Goal: Information Seeking & Learning: Learn about a topic

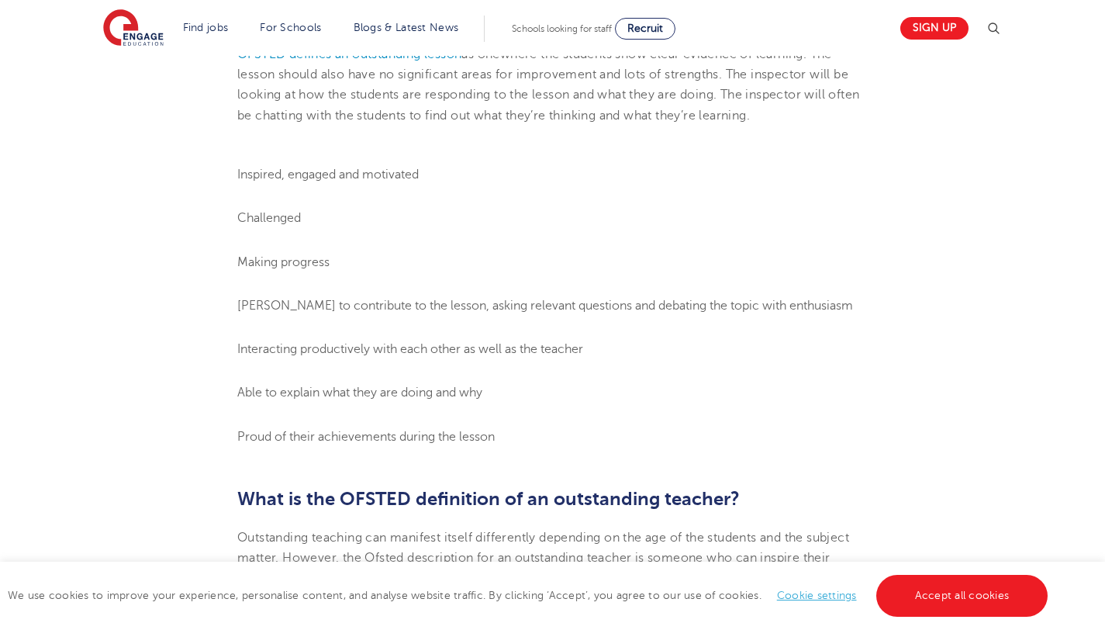
scroll to position [854, 0]
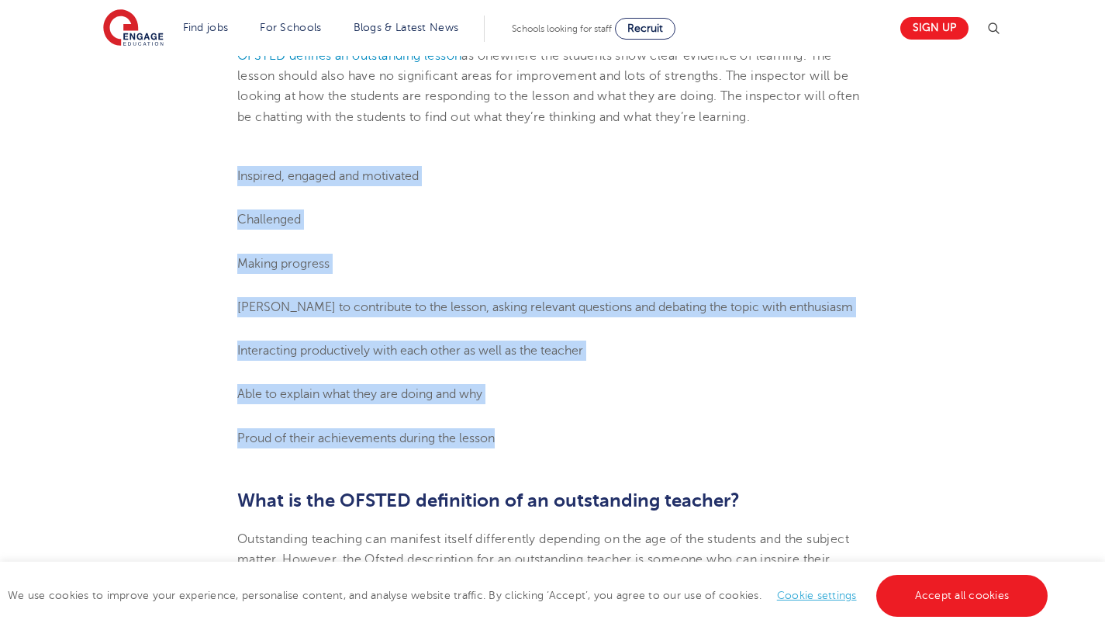
drag, startPoint x: 238, startPoint y: 198, endPoint x: 490, endPoint y: 470, distance: 370.9
copy ol "Inspired, engaged and motivated Challenged Making progress Keen to contribute t…"
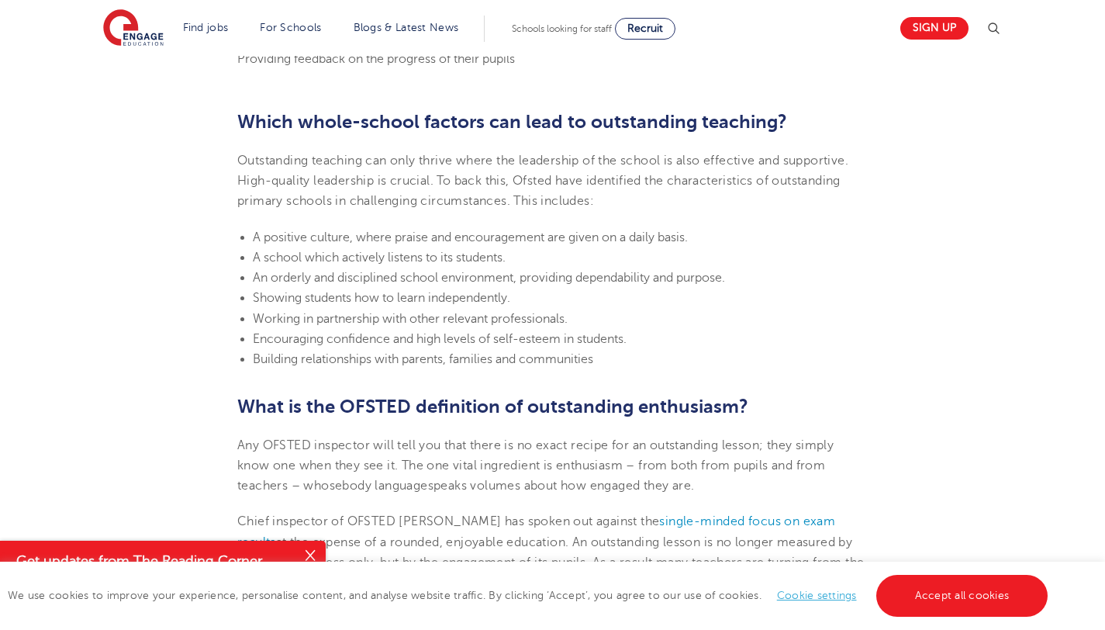
scroll to position [1957, 0]
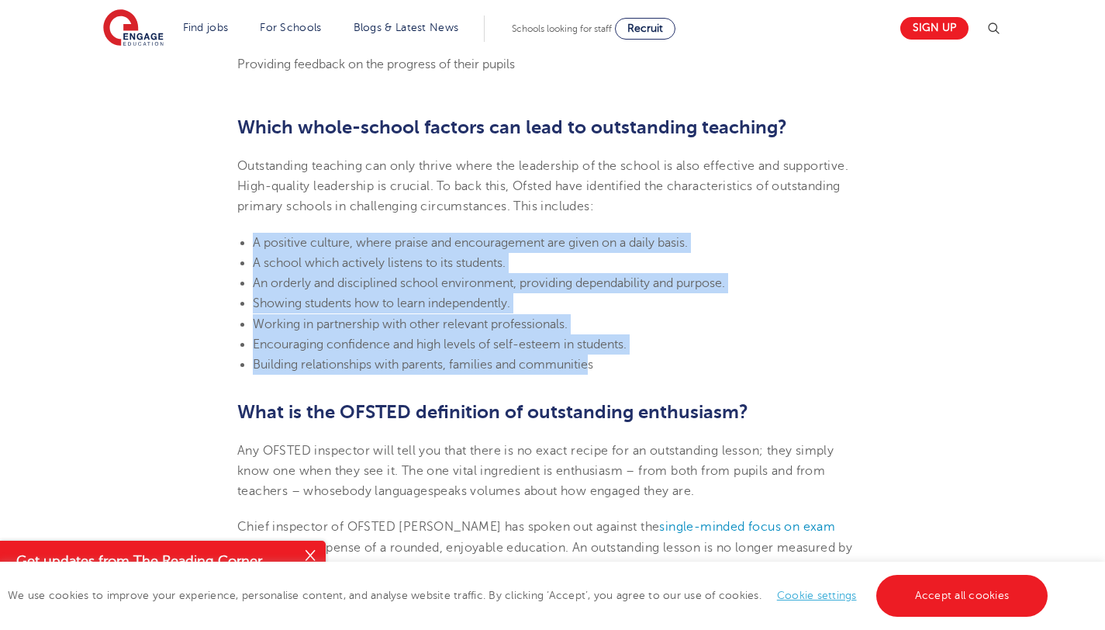
drag, startPoint x: 594, startPoint y: 392, endPoint x: 245, endPoint y: 259, distance: 373.2
click at [245, 259] on ul "A positive culture, where praise and encouragement are given on a daily basis. …" at bounding box center [552, 304] width 630 height 143
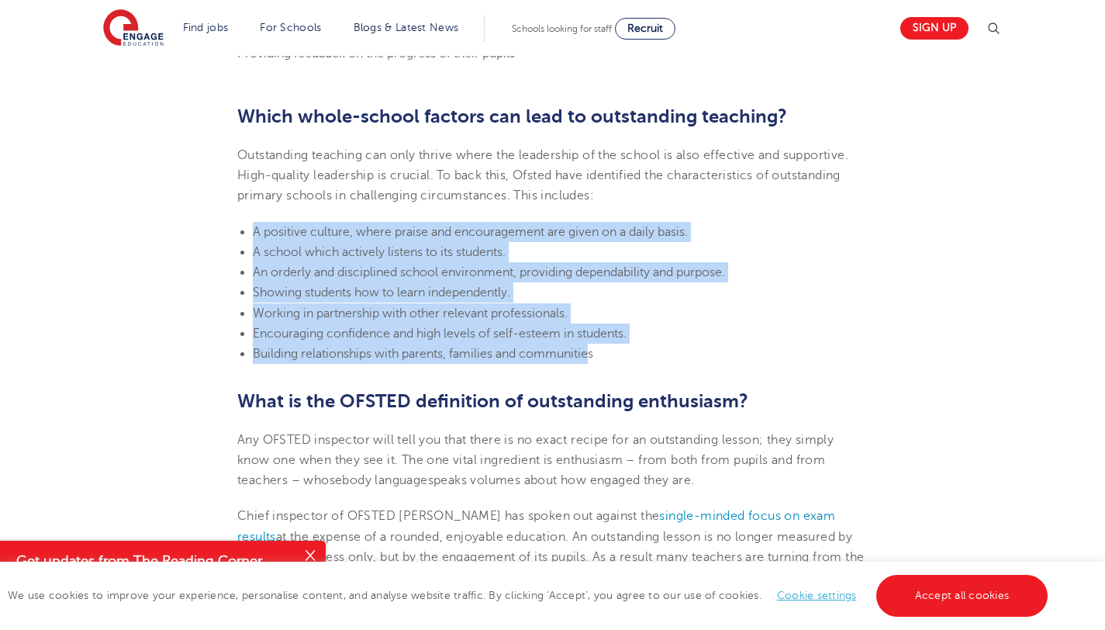
scroll to position [1967, 0]
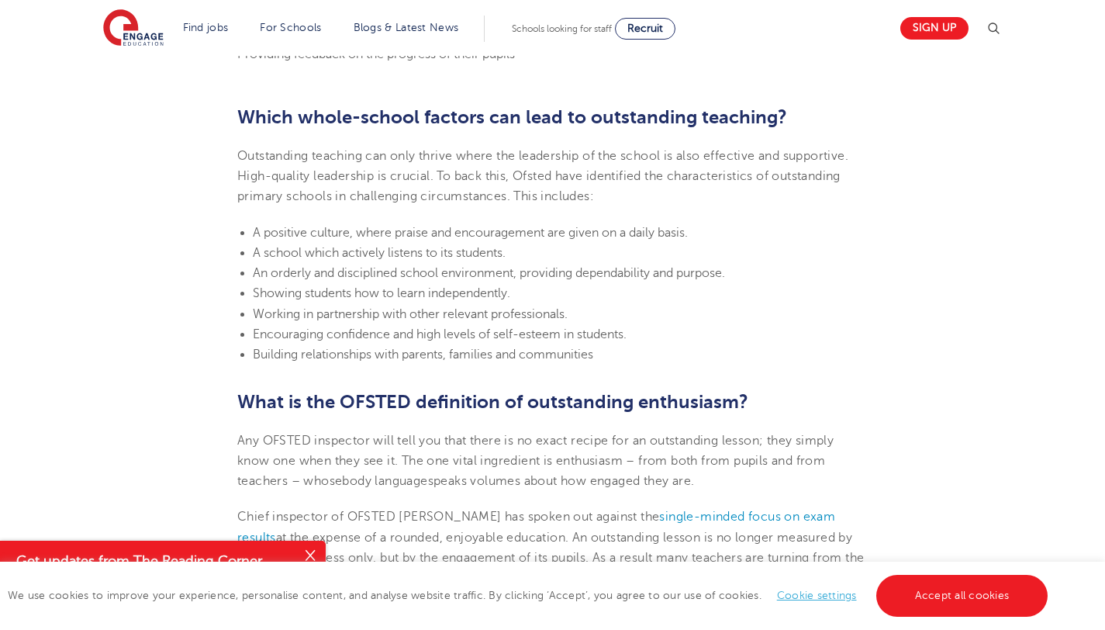
click at [607, 303] on li "Showing students how to learn independently." at bounding box center [560, 293] width 615 height 20
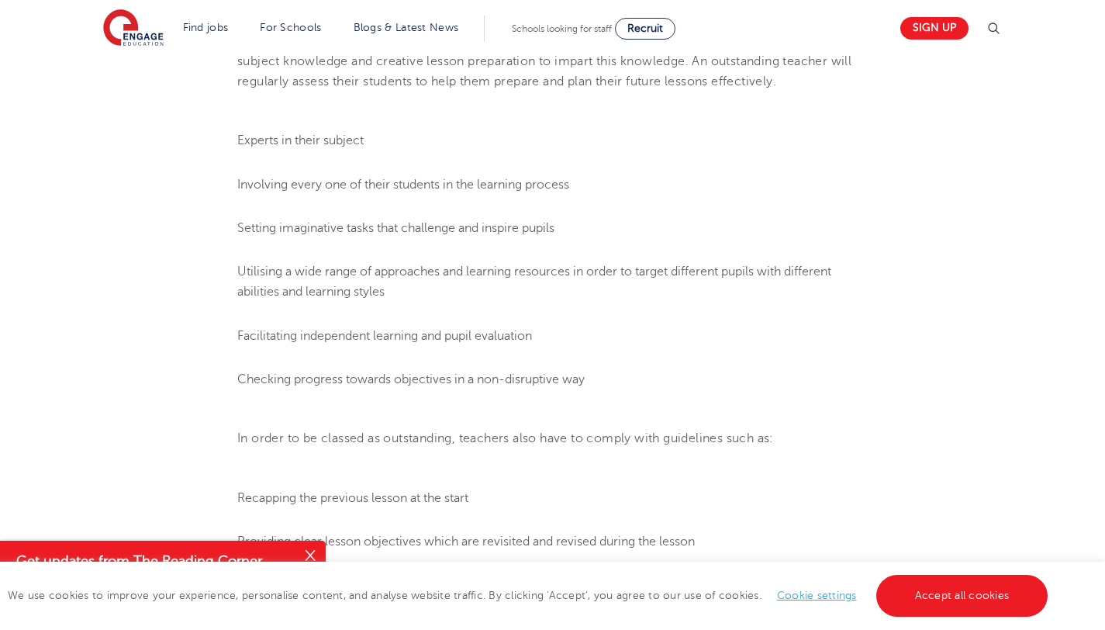
scroll to position [1411, 0]
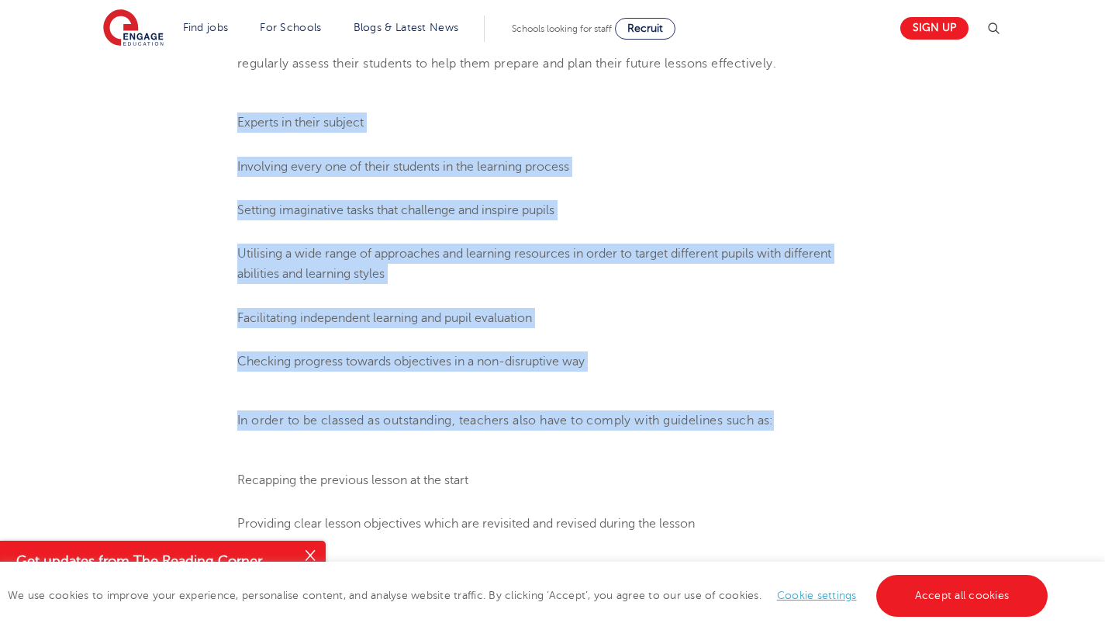
drag, startPoint x: 234, startPoint y: 141, endPoint x: 433, endPoint y: 476, distance: 389.3
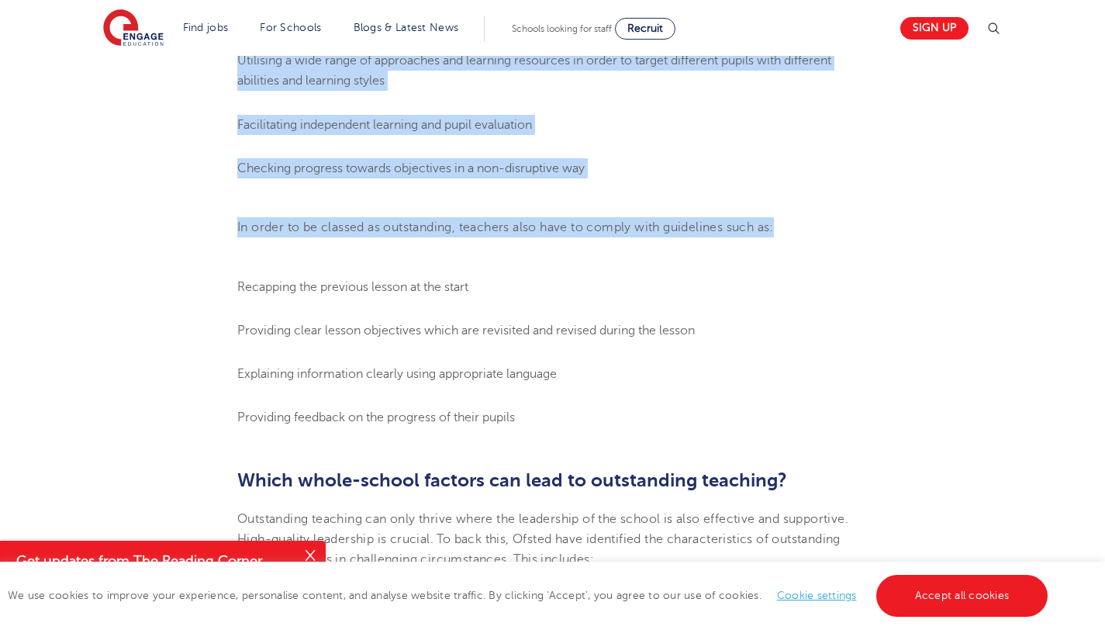
scroll to position [1690, 0]
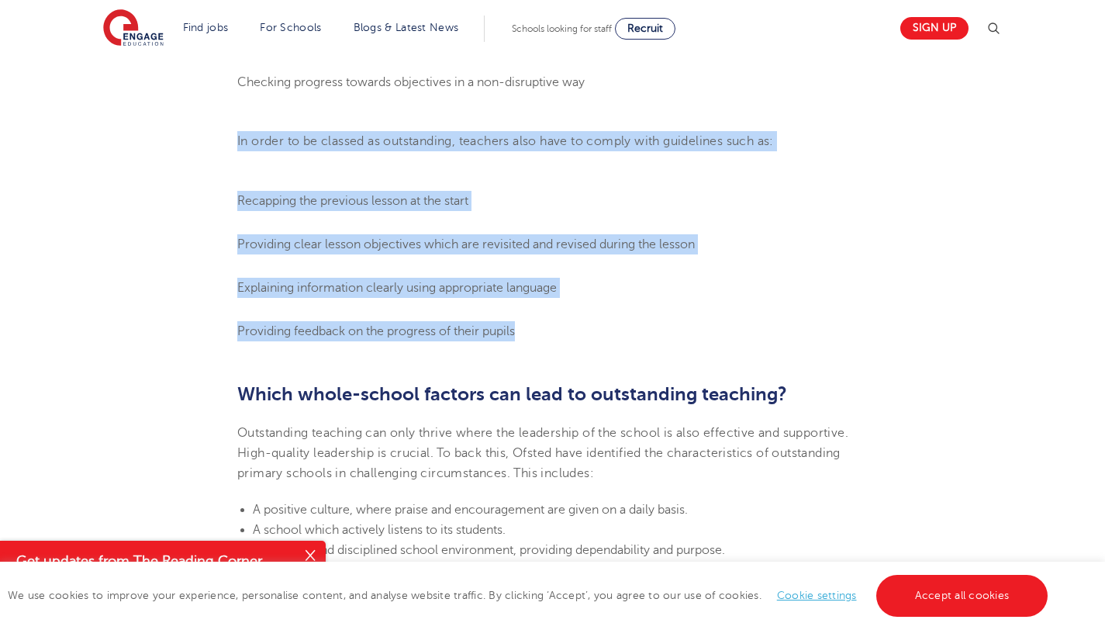
drag, startPoint x: 524, startPoint y: 350, endPoint x: 367, endPoint y: 146, distance: 258.2
click at [367, 146] on section "[DATE] What makes an Ofsted ‘outstanding’ lesson? This blog post is delivered t…" at bounding box center [552, 555] width 940 height 3635
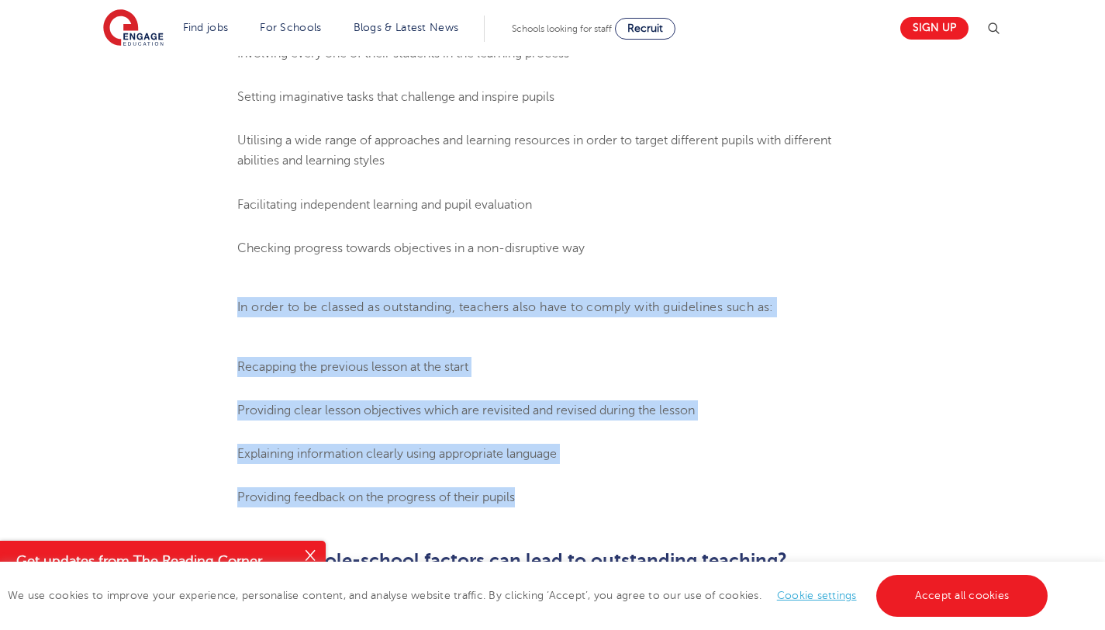
scroll to position [1517, 0]
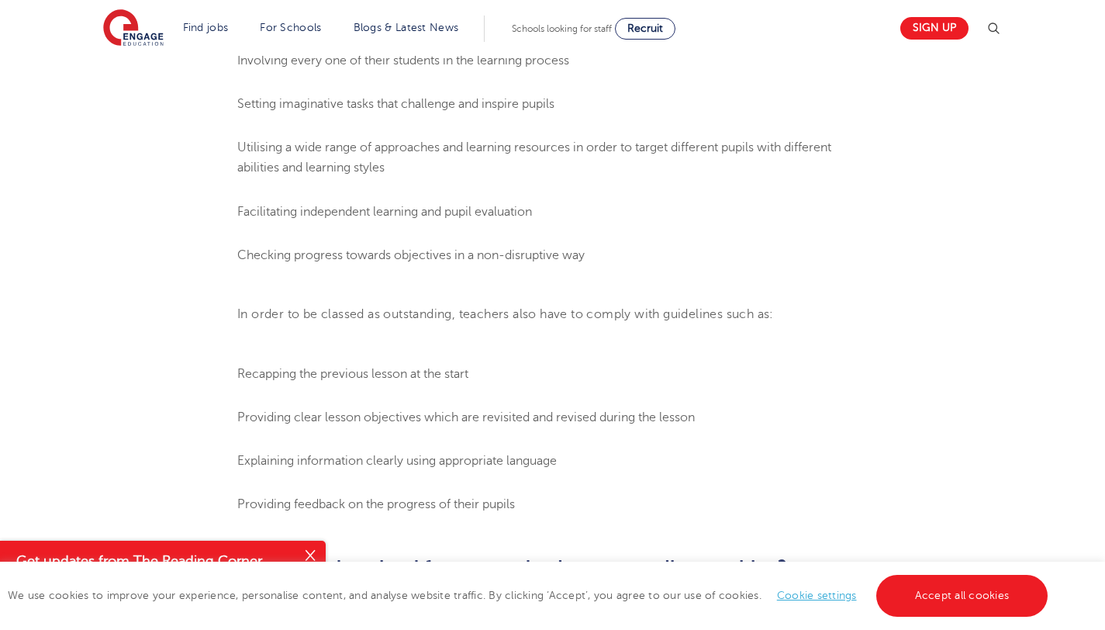
click at [254, 67] on span "Involving every one of their students in the learning process" at bounding box center [403, 60] width 332 height 14
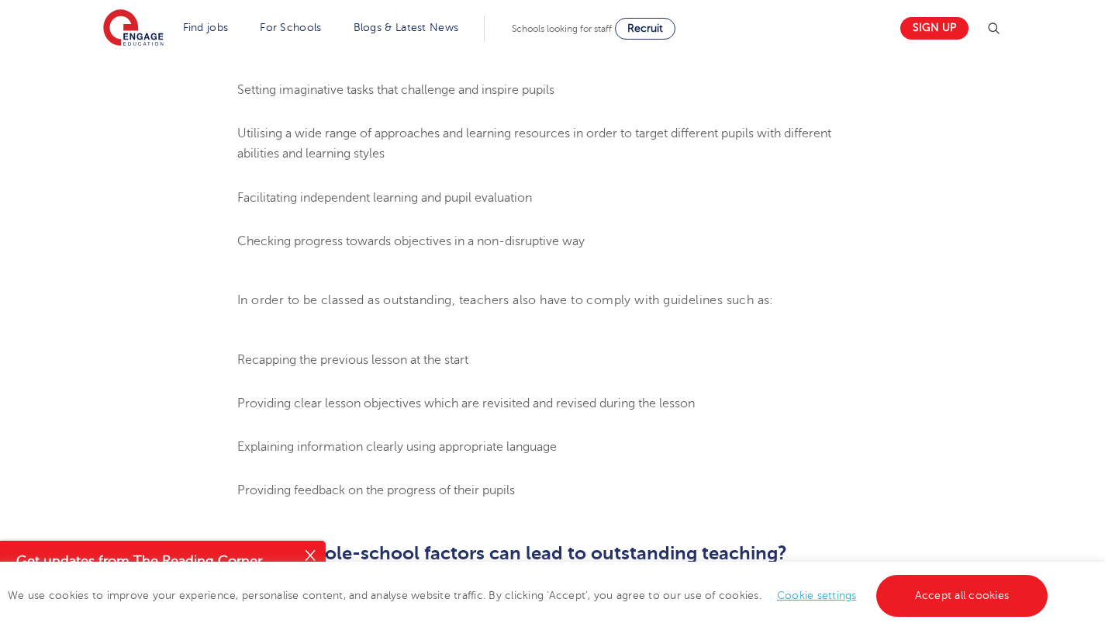
scroll to position [1527, 0]
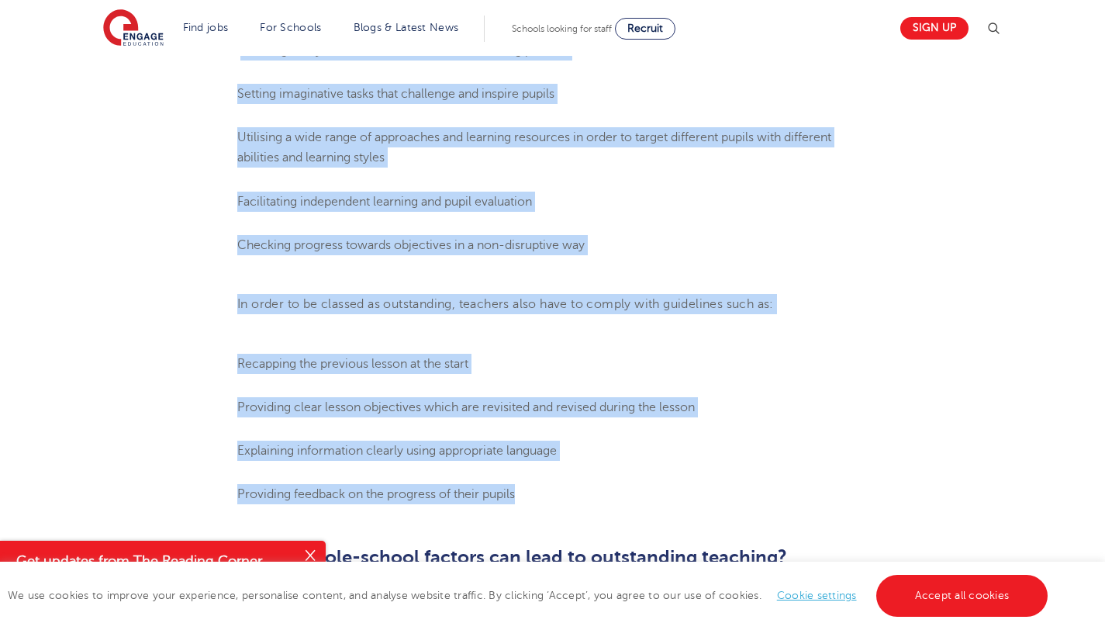
drag, startPoint x: 239, startPoint y: 72, endPoint x: 382, endPoint y: 538, distance: 487.6
copy section "nvolving every one of their students in the learning process Setting imaginativ…"
